Goal: Ask a question: Seek information or help from site administrators or community

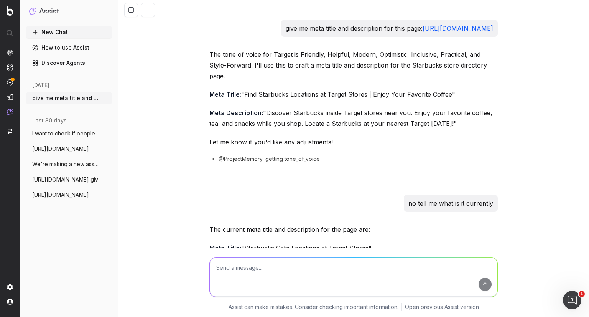
scroll to position [1095, 0]
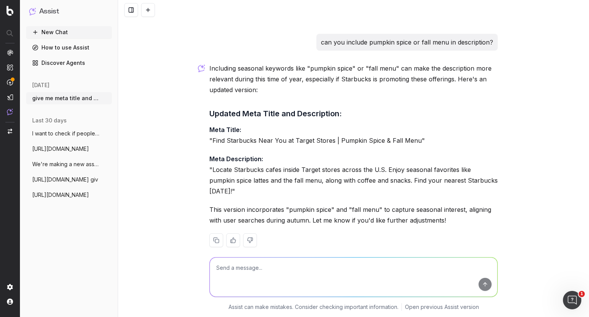
click at [291, 260] on textarea at bounding box center [354, 276] width 288 height 39
type textarea "whats a copy block"
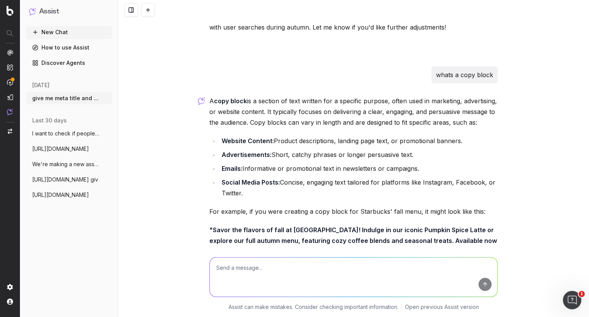
scroll to position [1348, 0]
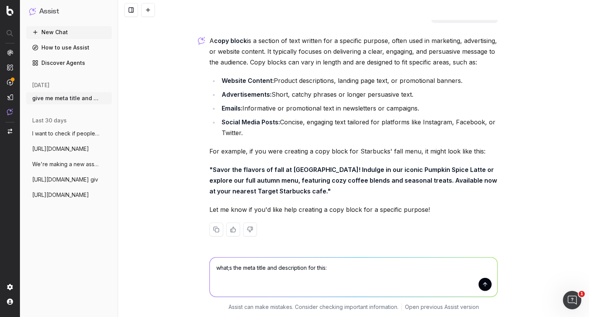
paste textarea "[URL][DOMAIN_NAME]"
type textarea "what;s the meta title and description for this: [URL][DOMAIN_NAME]"
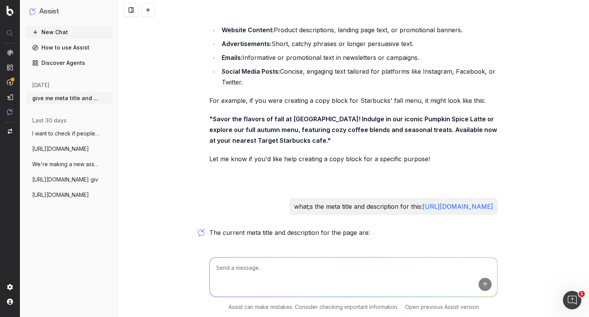
scroll to position [1508, 0]
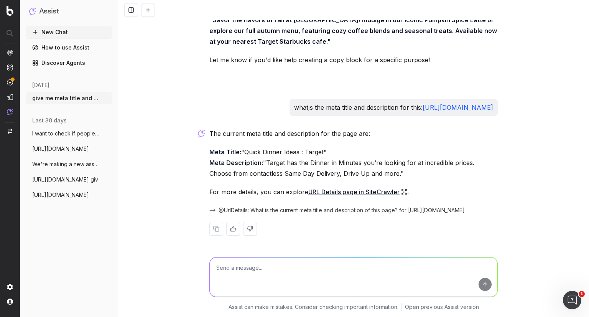
click at [287, 149] on p "Meta Title: "Quick Dinner Ideas : Target" Meta Description: "Target has the Din…" at bounding box center [353, 162] width 288 height 32
click at [311, 159] on p "Meta Title: "Quick Dinner Ideas : Target" Meta Description: "Target has the Din…" at bounding box center [353, 162] width 288 height 32
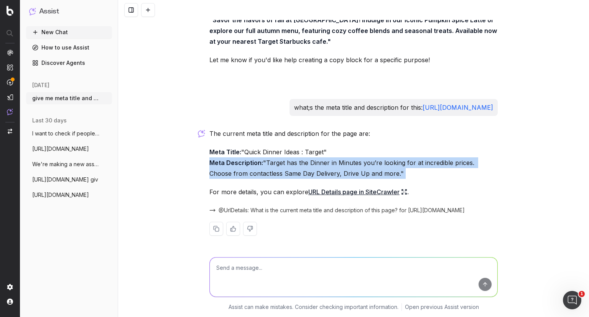
click at [311, 159] on p "Meta Title: "Quick Dinner Ideas : Target" Meta Description: "Target has the Din…" at bounding box center [353, 162] width 288 height 32
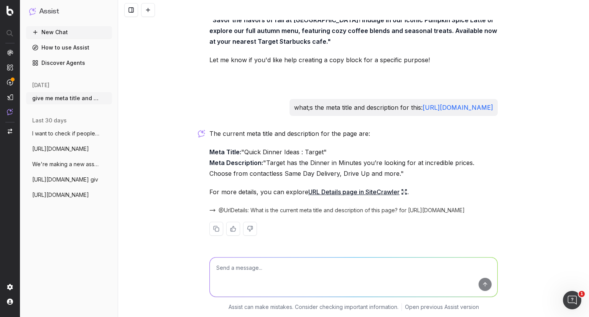
click at [308, 269] on textarea at bounding box center [354, 276] width 288 height 39
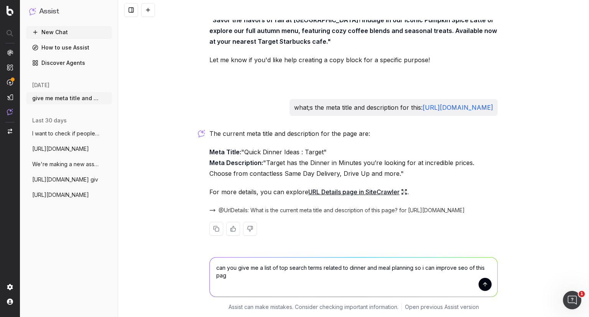
type textarea "can you give me a list of top search terms related to dinner and meal planning …"
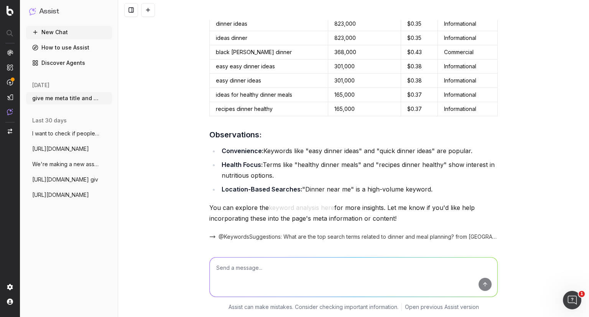
scroll to position [1877, 0]
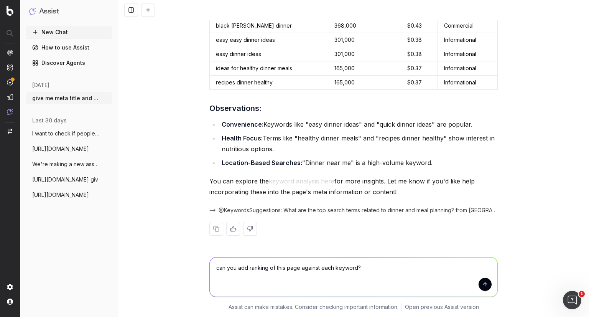
type textarea "can you add ranking of this page against each keyword?"
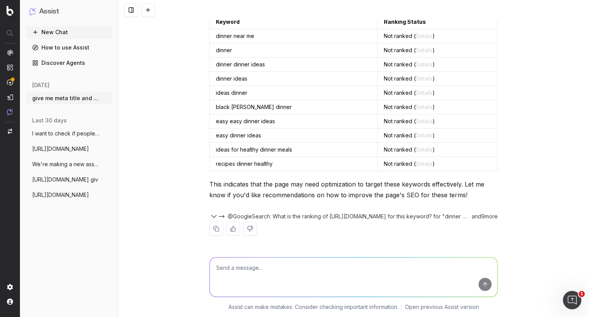
scroll to position [2170, 0]
click at [392, 268] on textarea at bounding box center [354, 276] width 288 height 39
type textarea "yes"
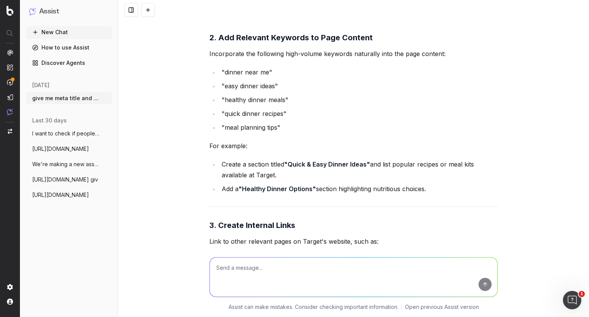
scroll to position [2600, 0]
click at [400, 169] on li "Create a section titled "Quick & Easy Dinner Ideas" and list popular recipes or…" at bounding box center [358, 168] width 278 height 21
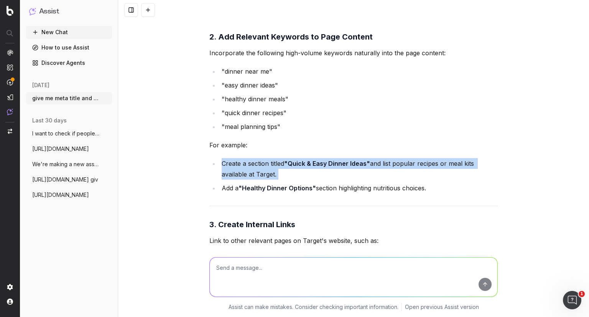
click at [400, 169] on li "Create a section titled "Quick & Easy Dinner Ideas" and list popular recipes or…" at bounding box center [358, 168] width 278 height 21
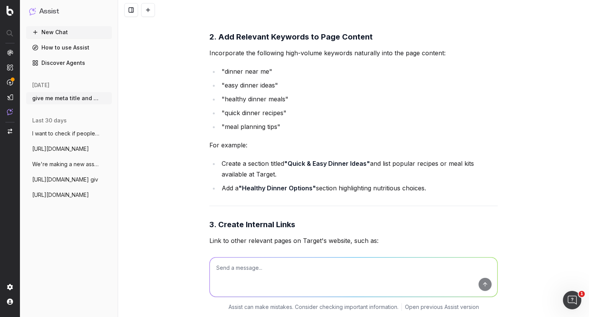
click at [366, 193] on li "Add a "Healthy Dinner Options" section highlighting nutritious choices." at bounding box center [358, 187] width 278 height 11
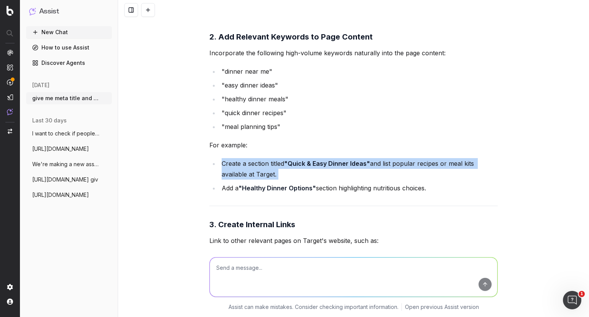
click at [366, 193] on li "Add a "Healthy Dinner Options" section highlighting nutritious choices." at bounding box center [358, 187] width 278 height 11
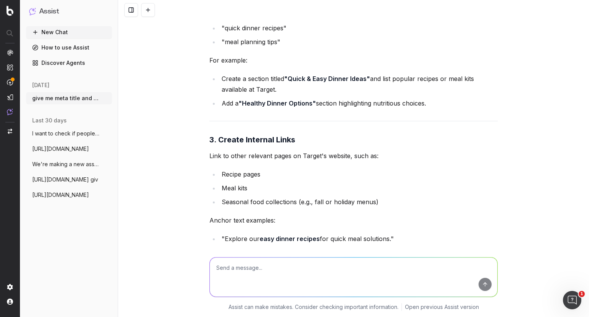
scroll to position [2687, 0]
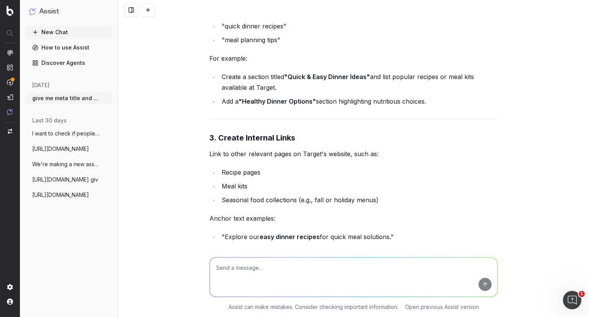
click at [250, 178] on li "Recipe pages" at bounding box center [358, 172] width 278 height 11
click at [258, 205] on li "Seasonal food collections (e.g., fall or holiday menus)" at bounding box center [358, 199] width 278 height 11
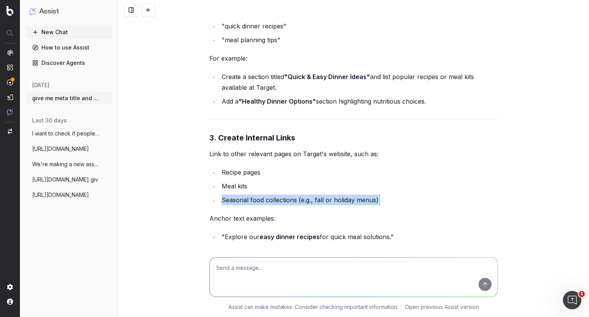
click at [258, 205] on li "Seasonal food collections (e.g., fall or holiday menus)" at bounding box center [358, 199] width 278 height 11
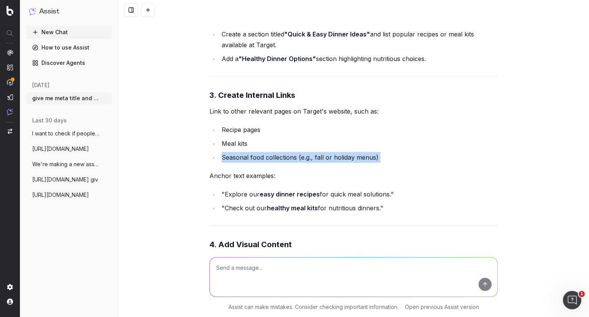
scroll to position [2735, 0]
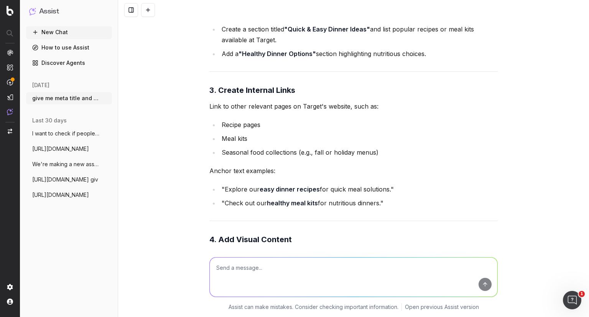
click at [258, 208] on li ""Check out our healthy meal kits for nutritious dinners."" at bounding box center [358, 202] width 278 height 11
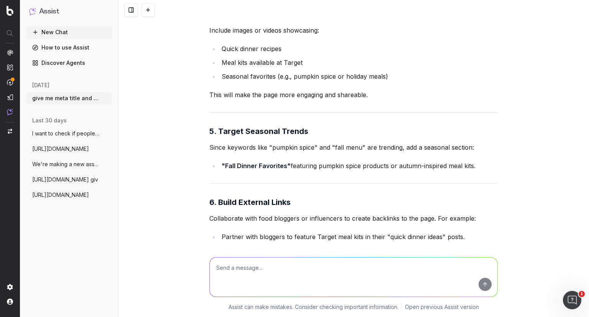
scroll to position [2960, 0]
click at [61, 146] on span "[URL][DOMAIN_NAME]" at bounding box center [60, 149] width 57 height 8
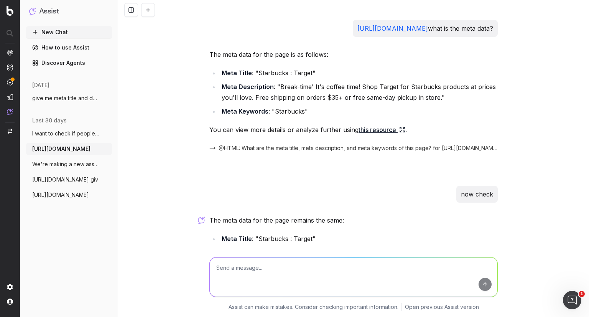
scroll to position [104, 0]
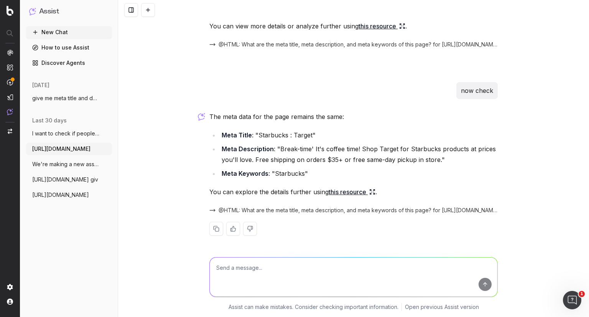
click at [251, 259] on textarea at bounding box center [354, 276] width 288 height 39
type textarea "how can i improve ranking of this page"
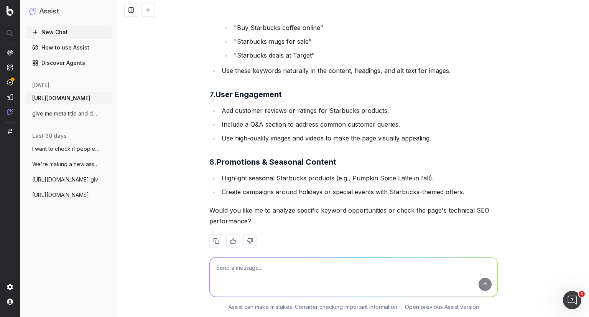
scroll to position [933, 0]
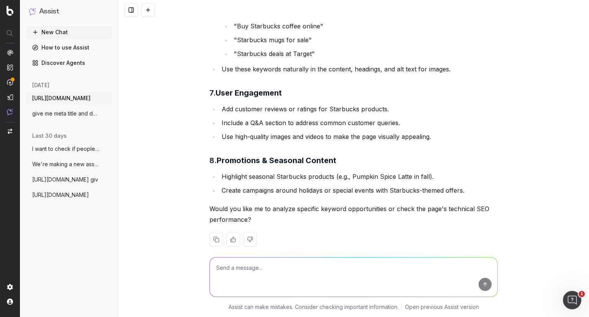
click at [371, 171] on li "Highlight seasonal Starbucks products (e.g., Pumpkin Spice Latte in fall)." at bounding box center [358, 176] width 278 height 11
click at [364, 185] on li "Create campaigns around holidays or special events with Starbucks-themed offers." at bounding box center [358, 190] width 278 height 11
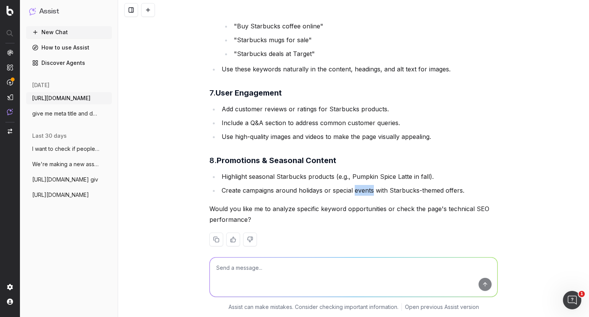
click at [364, 185] on li "Create campaigns around holidays or special events with Starbucks-themed offers." at bounding box center [358, 190] width 278 height 11
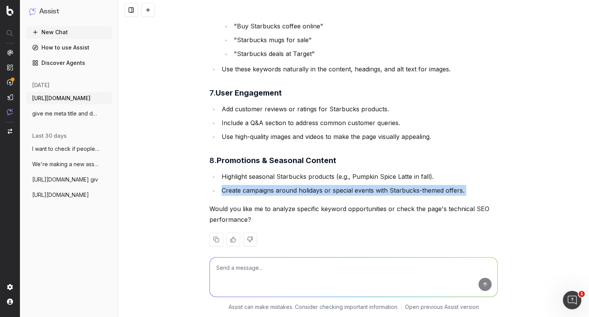
click at [364, 185] on li "Create campaigns around holidays or special events with Starbucks-themed offers." at bounding box center [358, 190] width 278 height 11
